Goal: Navigation & Orientation: Find specific page/section

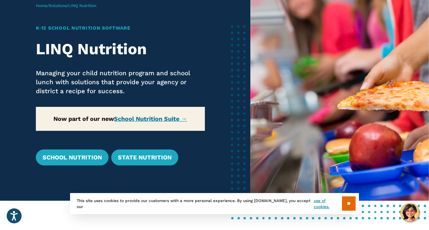
scroll to position [43, 0]
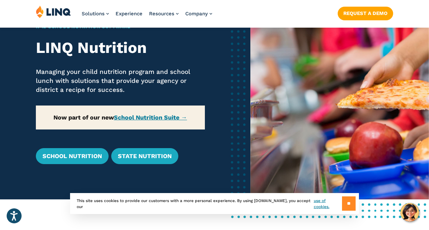
click at [344, 201] on input "**" at bounding box center [349, 203] width 14 height 14
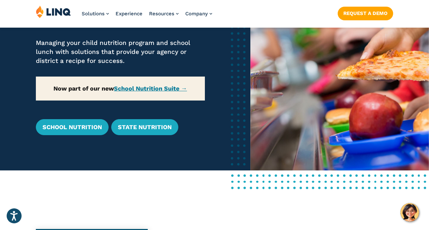
scroll to position [73, 0]
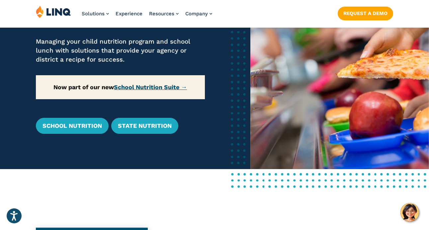
click at [155, 88] on link "School Nutrition Suite →" at bounding box center [150, 86] width 73 height 7
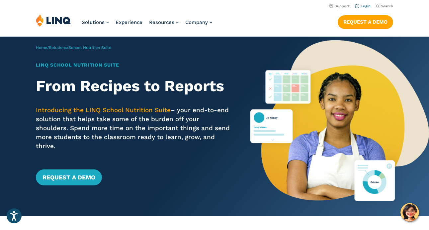
click at [369, 5] on link "Login" at bounding box center [363, 6] width 16 height 4
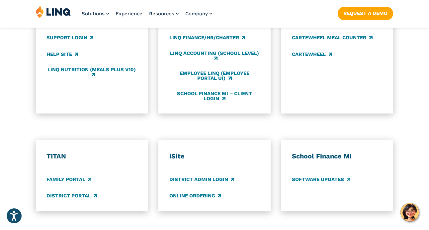
scroll to position [419, 0]
click at [63, 191] on link "District Portal" at bounding box center [72, 194] width 51 height 7
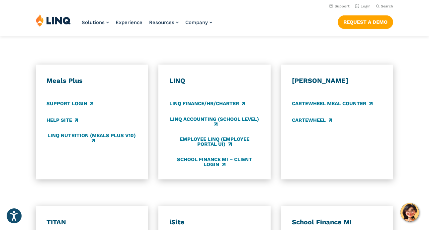
scroll to position [353, 0]
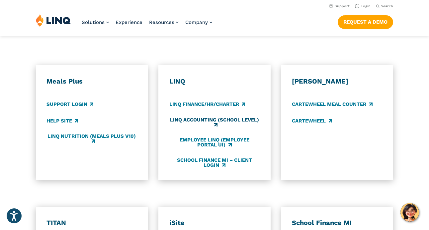
click at [182, 117] on link "LINQ Accounting (school level)" at bounding box center [215, 122] width 91 height 11
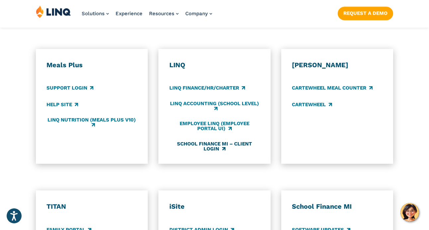
scroll to position [369, 0]
click at [80, 117] on link "LINQ Nutrition (Meals Plus v10)" at bounding box center [92, 122] width 91 height 11
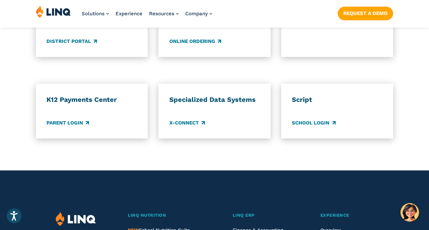
scroll to position [574, 0]
